Goal: Task Accomplishment & Management: Manage account settings

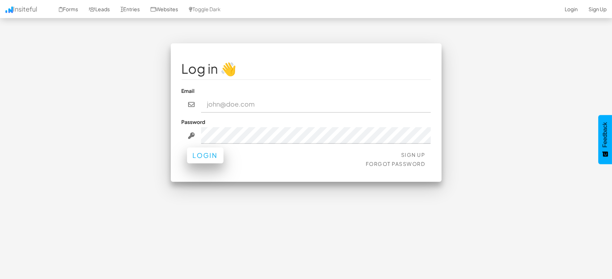
type input "marketing@mapsted.com"
click at [204, 154] on button "Login" at bounding box center [205, 155] width 36 height 16
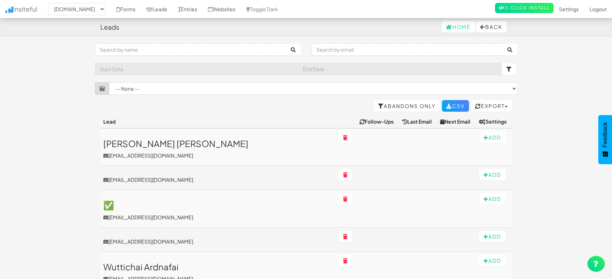
select select "1505"
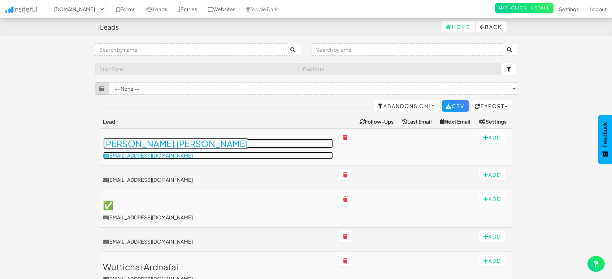
click at [168, 143] on h3 "[PERSON_NAME] [PERSON_NAME]" at bounding box center [218, 143] width 230 height 9
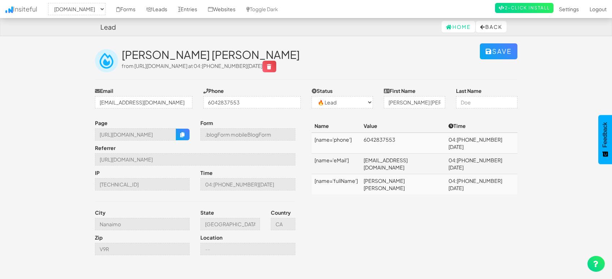
select select "1505"
select select "0"
drag, startPoint x: 185, startPoint y: 134, endPoint x: 378, endPoint y: 24, distance: 222.5
click at [185, 134] on icon "button" at bounding box center [182, 134] width 5 height 5
click at [138, 228] on input "Nanaimo" at bounding box center [142, 224] width 95 height 12
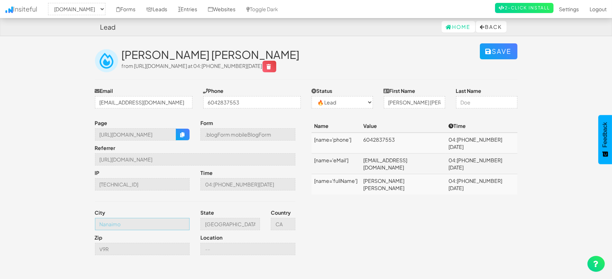
click at [138, 228] on input "Nanaimo" at bounding box center [142, 224] width 95 height 12
click at [157, 9] on link "Leads" at bounding box center [157, 9] width 32 height 18
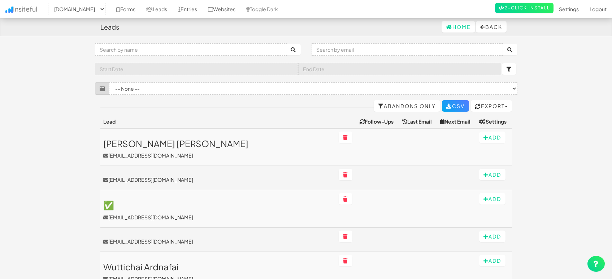
select select "1505"
